Goal: Task Accomplishment & Management: Use online tool/utility

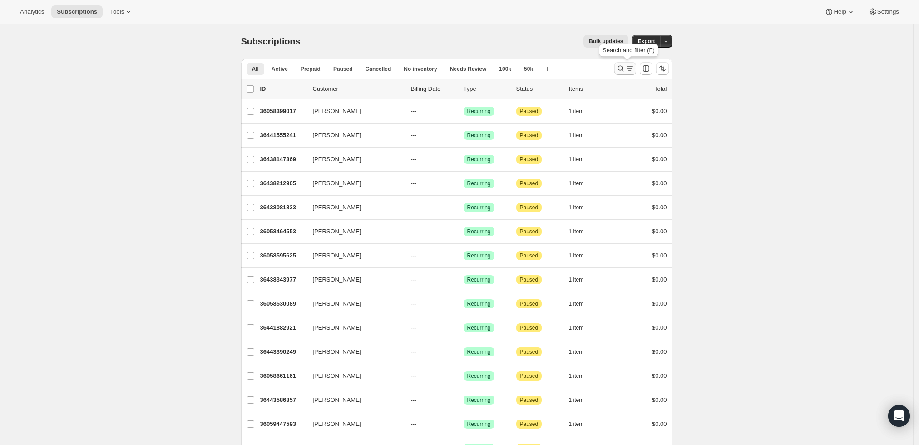
click at [620, 65] on icon "Search and filter results" at bounding box center [620, 68] width 9 height 9
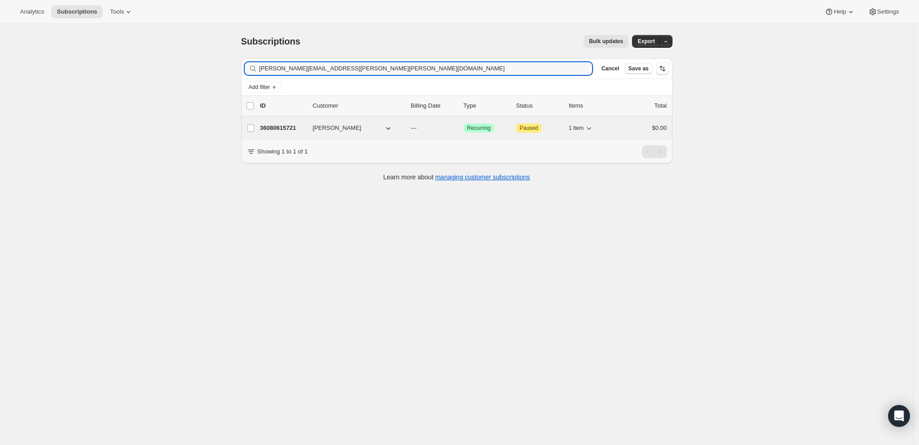
type input "[PERSON_NAME][EMAIL_ADDRESS][PERSON_NAME][PERSON_NAME][DOMAIN_NAME]"
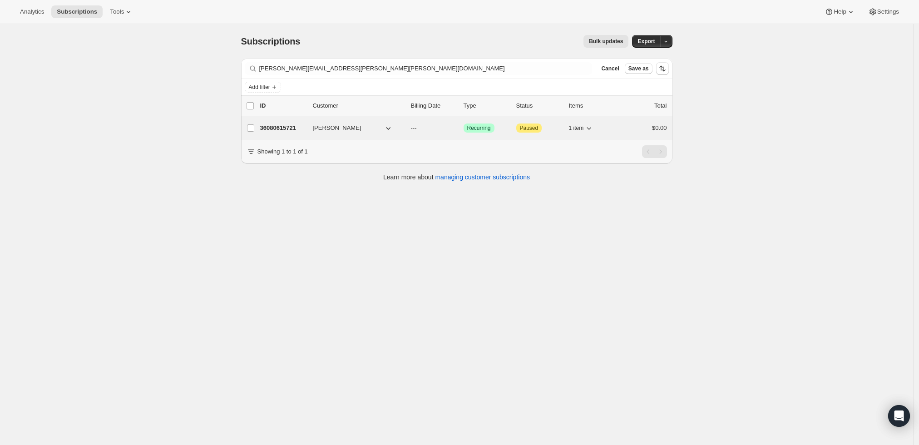
click at [283, 123] on p "36080615721" at bounding box center [282, 127] width 45 height 9
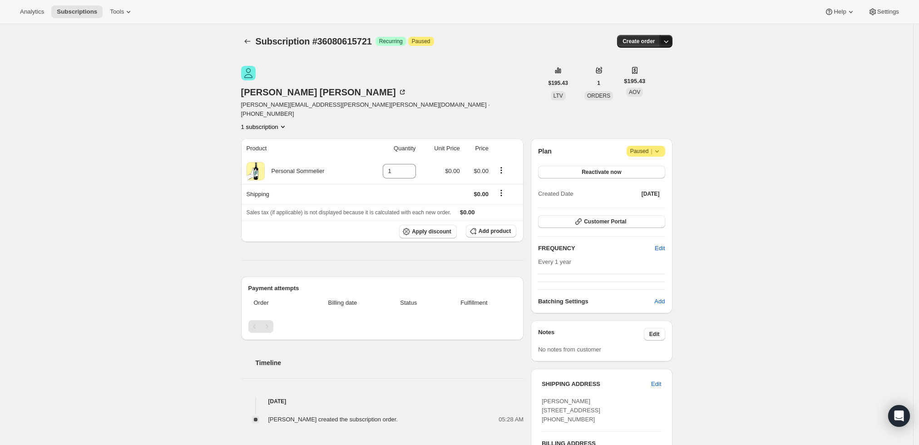
click at [667, 38] on icon "button" at bounding box center [665, 41] width 9 height 9
click at [620, 73] on span "Create custom one-time order" at bounding box center [630, 75] width 79 height 7
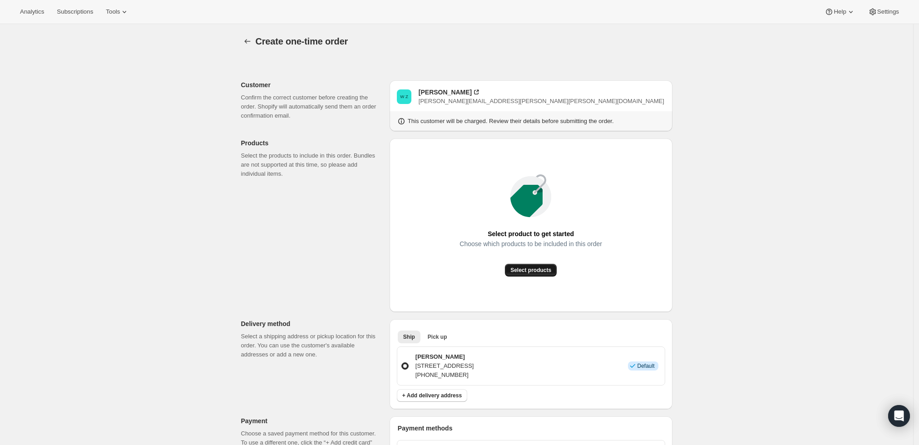
click at [528, 267] on span "Select products" at bounding box center [530, 269] width 41 height 7
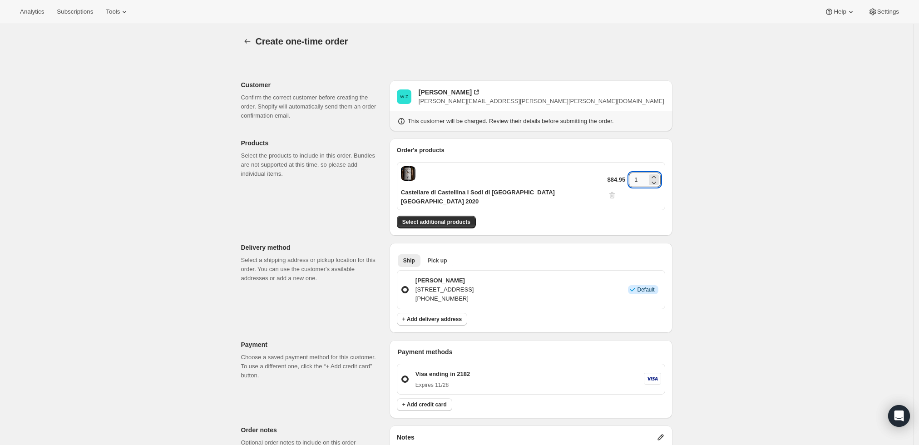
click at [629, 172] on input "1" at bounding box center [638, 179] width 18 height 15
type input "4"
click at [727, 246] on div "Create one-time order. This page is ready Create one-time order Customer Confir…" at bounding box center [456, 356] width 913 height 664
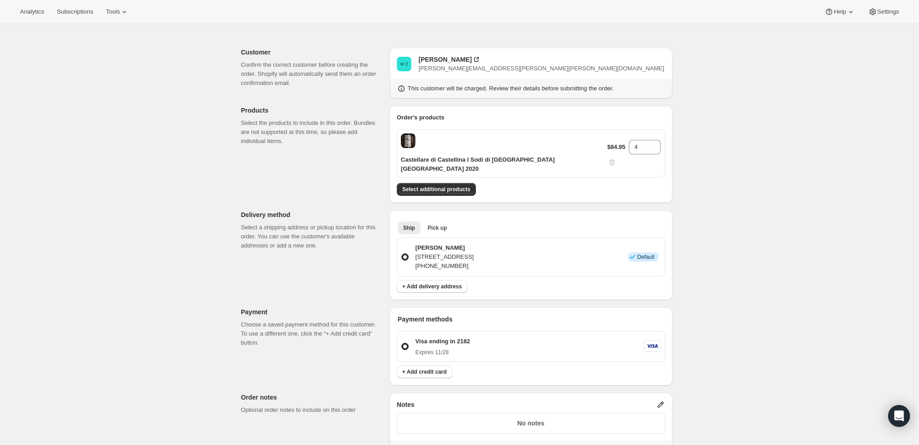
scroll to position [50, 0]
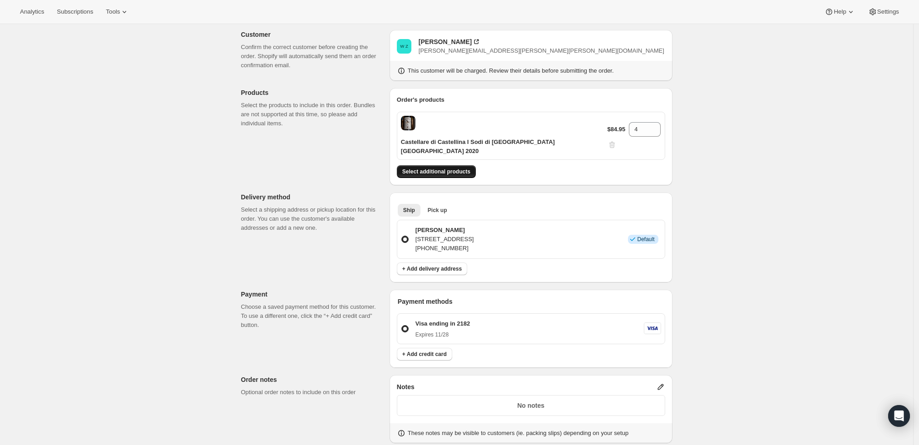
click at [449, 168] on span "Select additional products" at bounding box center [436, 171] width 68 height 7
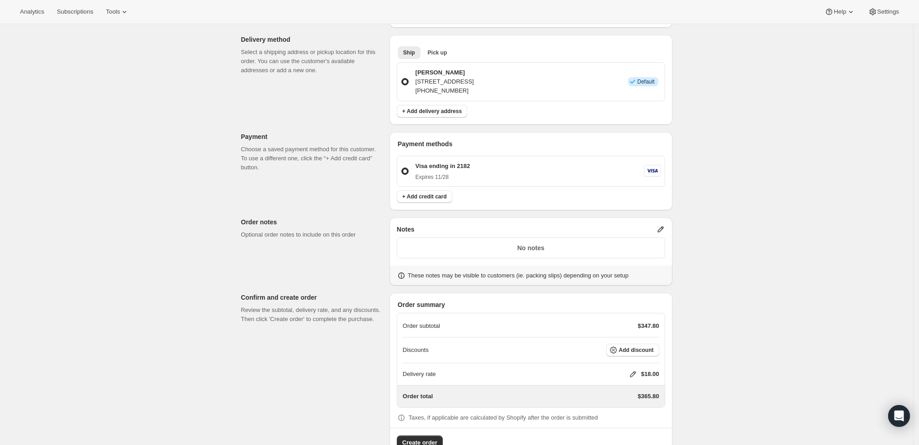
scroll to position [236, 0]
click at [632, 369] on icon at bounding box center [632, 373] width 9 height 9
click at [617, 380] on input "0" at bounding box center [637, 381] width 82 height 15
type input "0"
click at [761, 396] on div "Create one-time order. This page is ready Create one-time order Customer Confir…" at bounding box center [456, 130] width 913 height 684
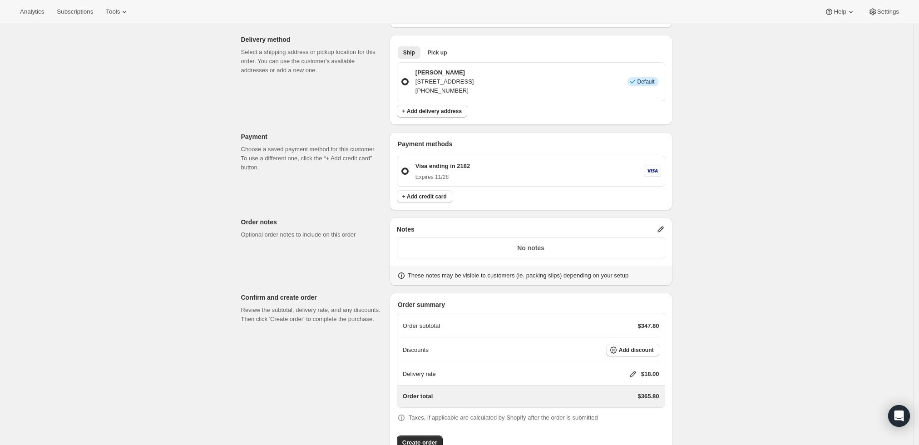
click at [635, 371] on icon at bounding box center [633, 374] width 6 height 6
click at [635, 381] on input "0" at bounding box center [637, 381] width 82 height 15
type input "0"
click at [635, 405] on button "Save" at bounding box center [631, 402] width 24 height 13
click at [423, 423] on div "Order summary Order subtotal $347.80 Discounts Add discount Delivery rate Order…" at bounding box center [530, 375] width 283 height 164
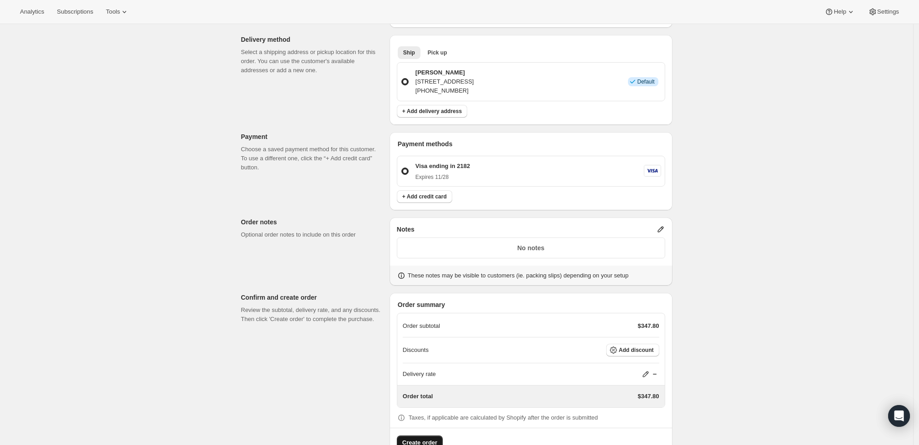
click at [424, 438] on span "Create order" at bounding box center [419, 442] width 35 height 9
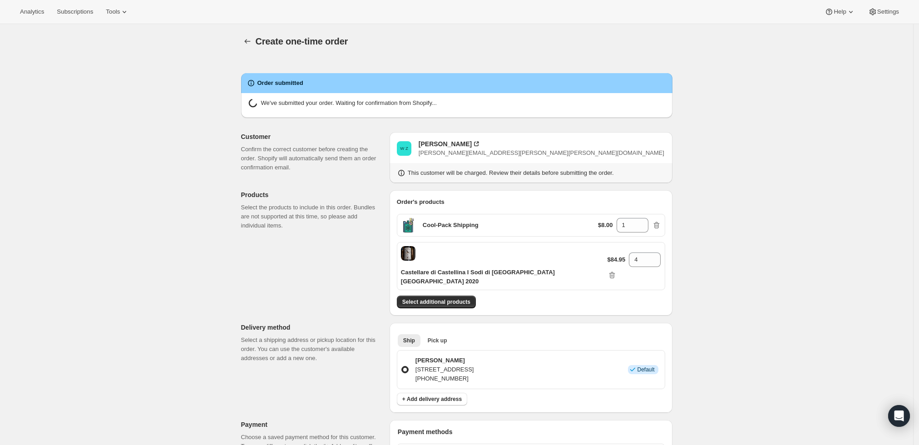
radio input "true"
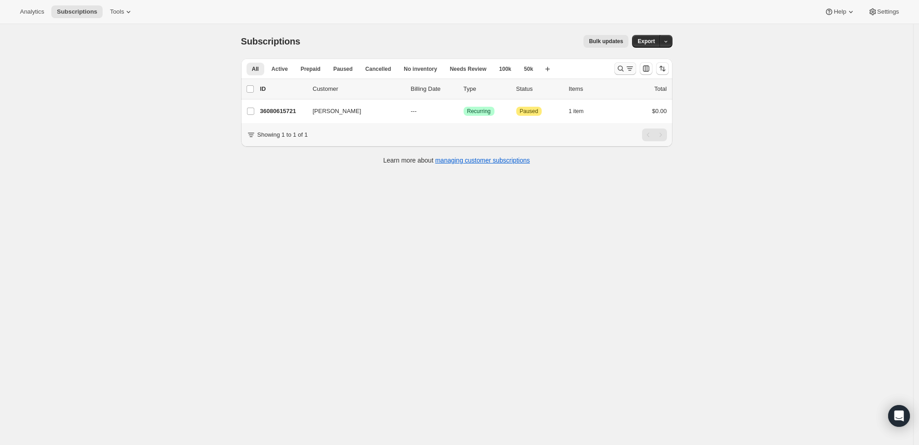
click at [623, 69] on icon "Search and filter results" at bounding box center [620, 68] width 9 height 9
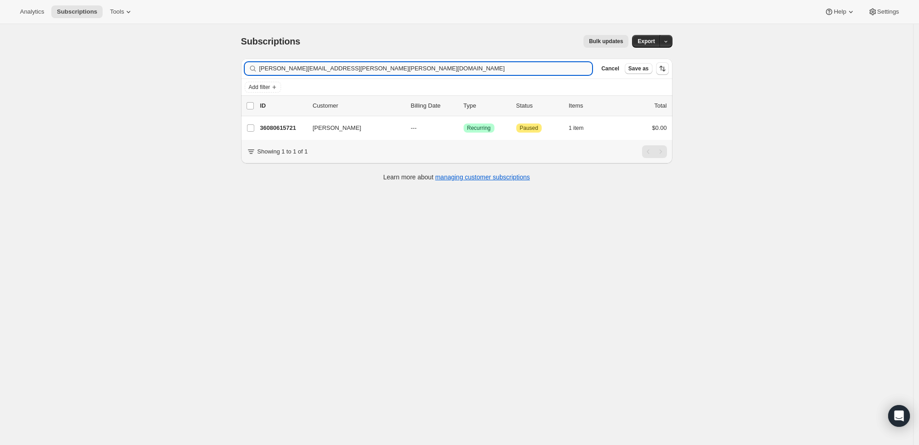
click at [407, 67] on input "[PERSON_NAME][EMAIL_ADDRESS][PERSON_NAME][PERSON_NAME][DOMAIN_NAME]" at bounding box center [425, 68] width 333 height 13
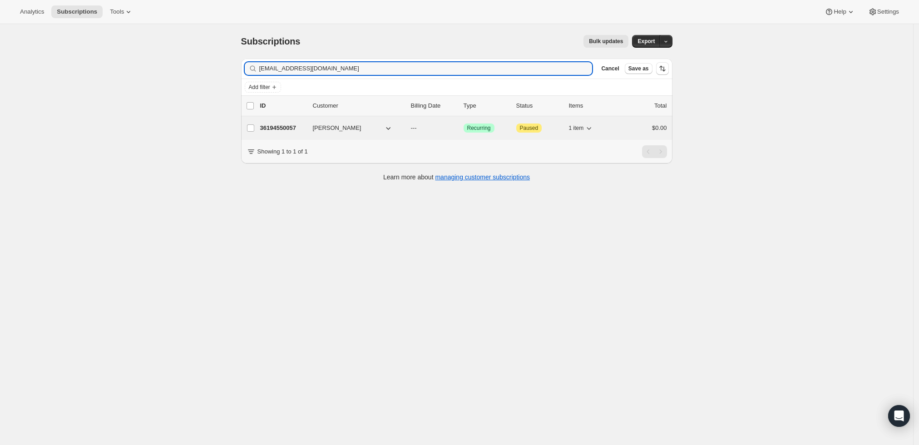
type input "jcornettesq@aol.com"
click at [279, 123] on div "36194550057 JACKIE CORNETT --- Success Recurring Attention Paused 1 item $0.00" at bounding box center [463, 128] width 407 height 13
